Goal: Task Accomplishment & Management: Manage account settings

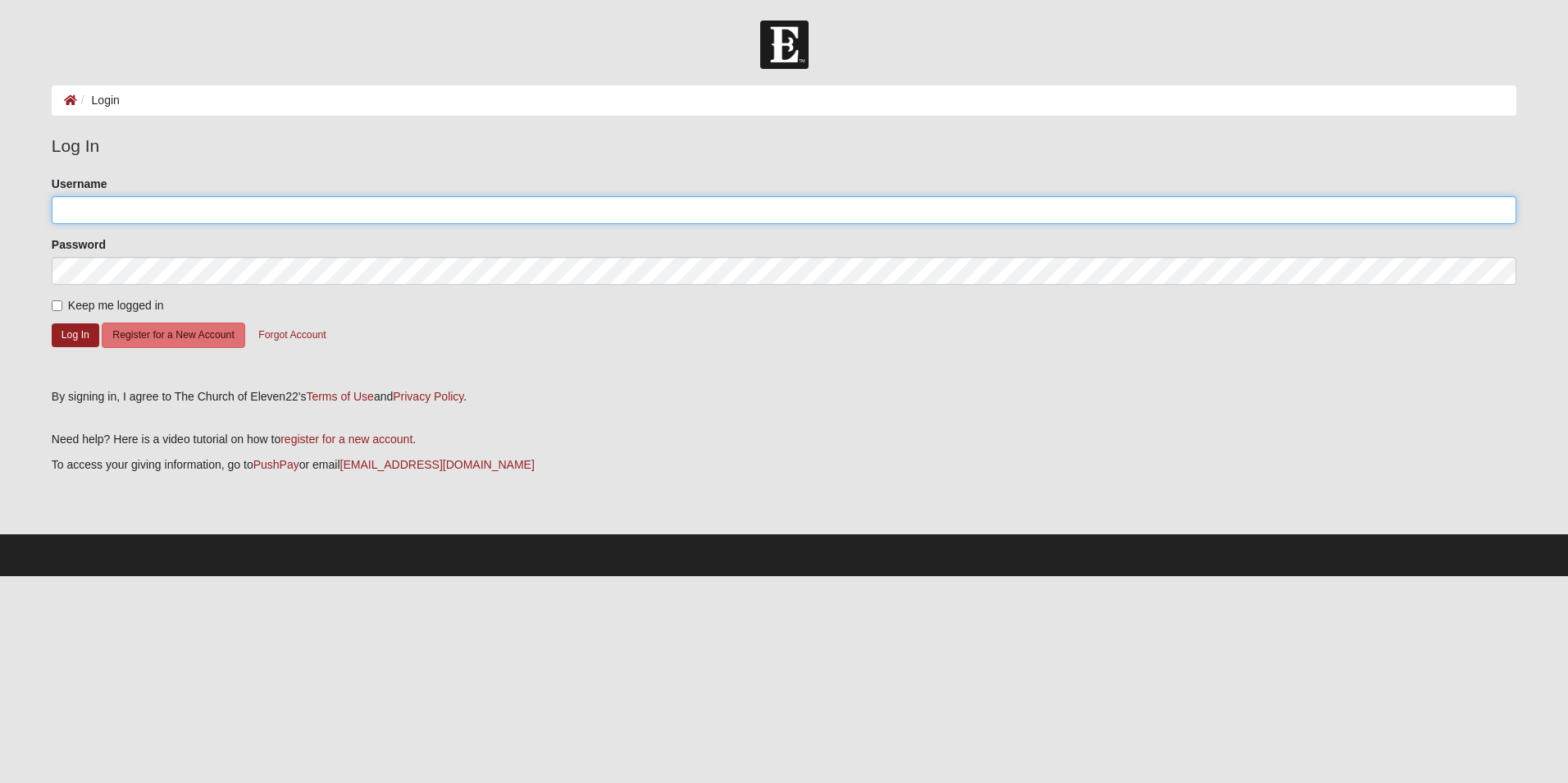
type input "MicheleB509"
click at [53, 304] on input "Keep me logged in" at bounding box center [56, 305] width 10 height 10
checkbox input "true"
click at [80, 329] on button "Log In" at bounding box center [75, 335] width 48 height 24
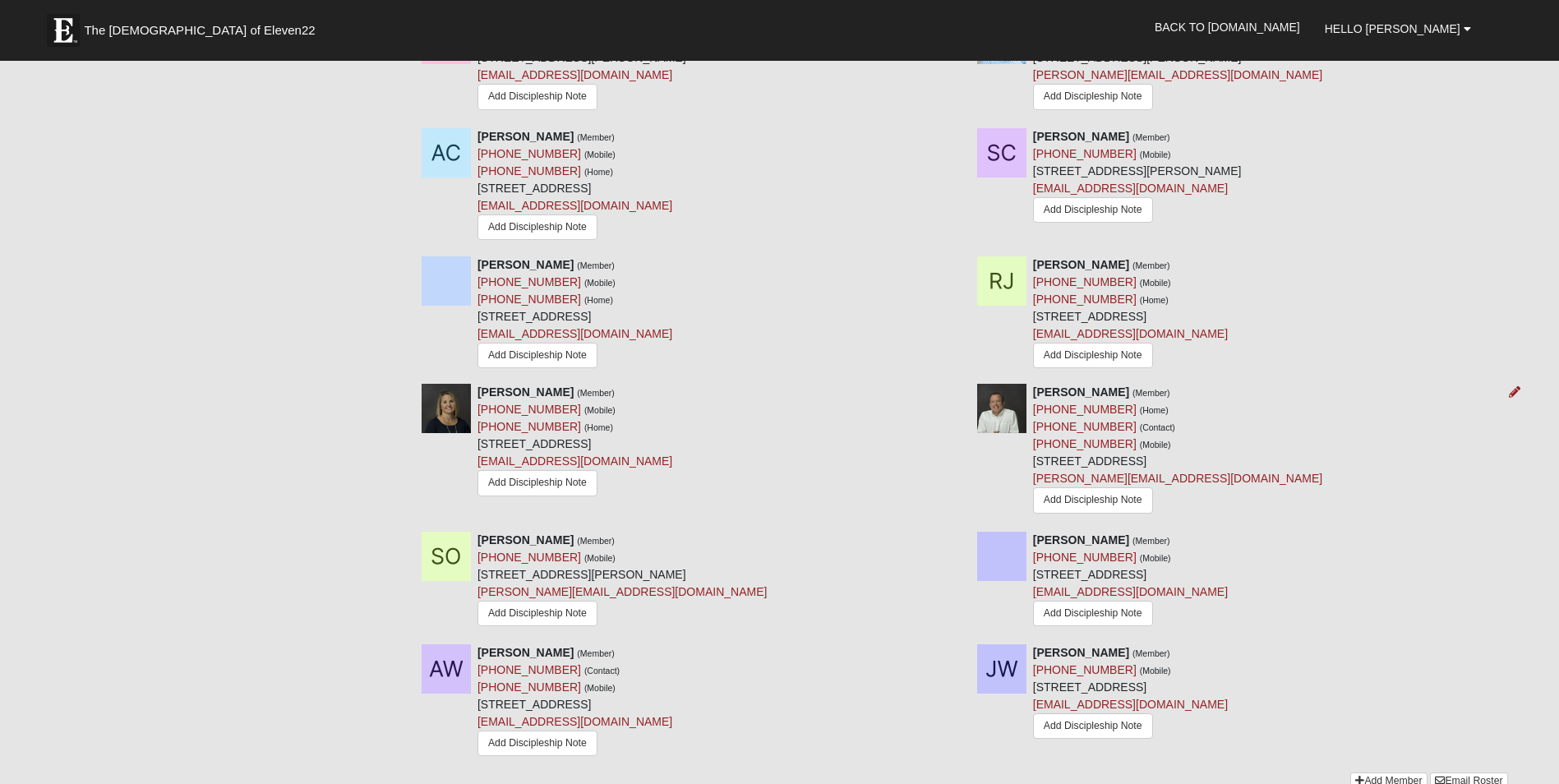
scroll to position [986, 0]
